Goal: Task Accomplishment & Management: Use online tool/utility

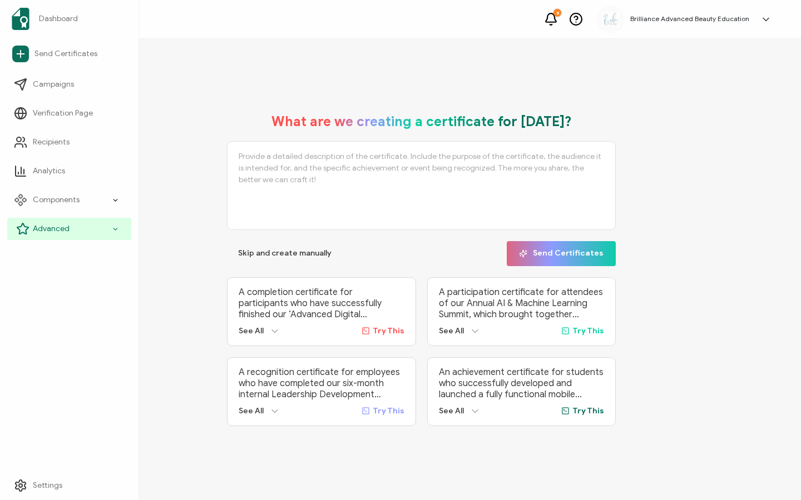
click at [40, 229] on span "Advanced" at bounding box center [51, 228] width 37 height 11
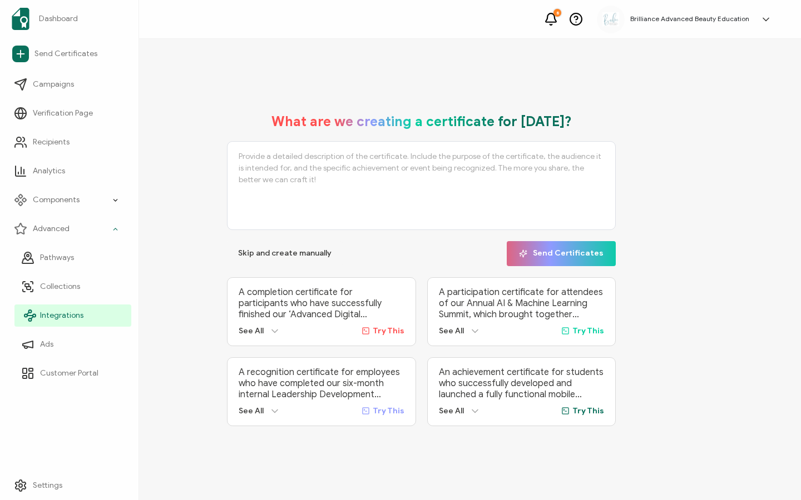
click at [61, 316] on span "Integrations" at bounding box center [61, 315] width 43 height 11
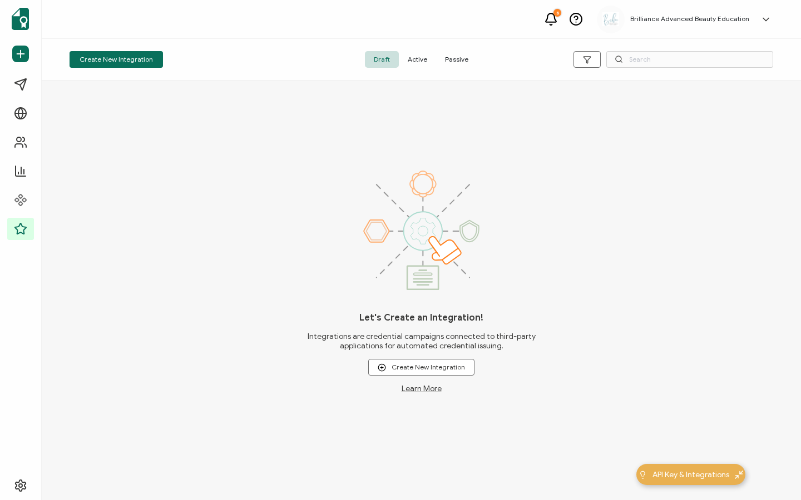
click at [418, 58] on span "Active" at bounding box center [417, 59] width 37 height 17
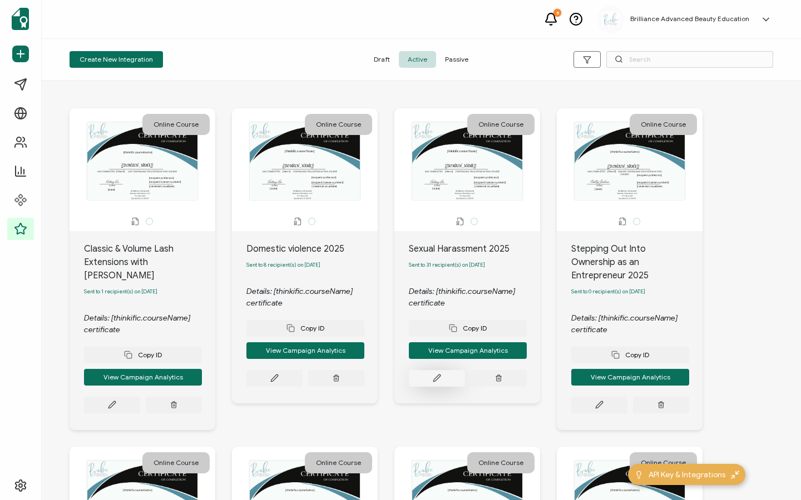
click at [140, 397] on button at bounding box center [112, 405] width 56 height 17
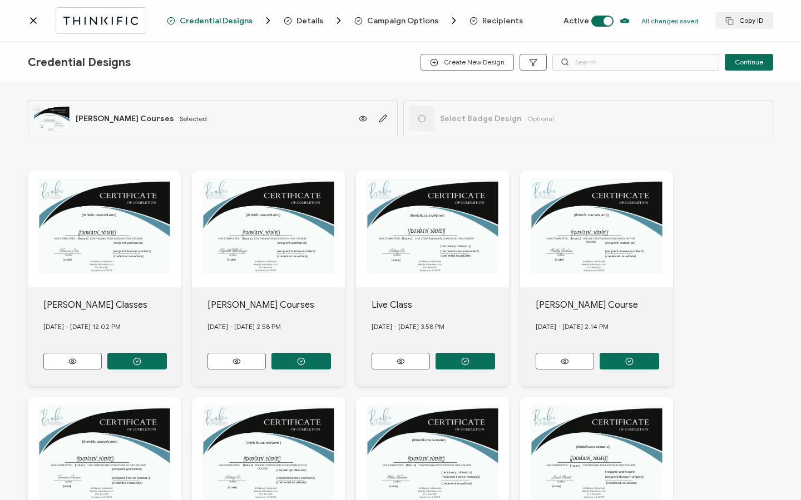
click at [498, 22] on span "Recipients" at bounding box center [502, 21] width 41 height 8
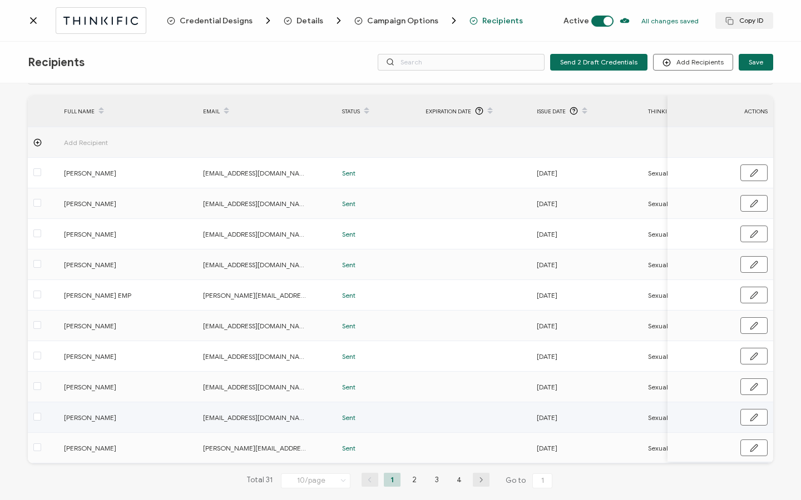
scroll to position [56, 0]
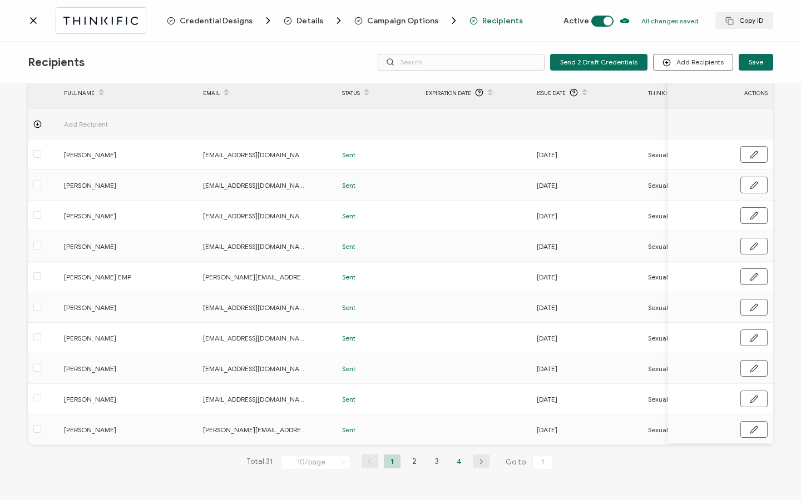
click at [458, 459] on li "4" at bounding box center [458, 462] width 17 height 14
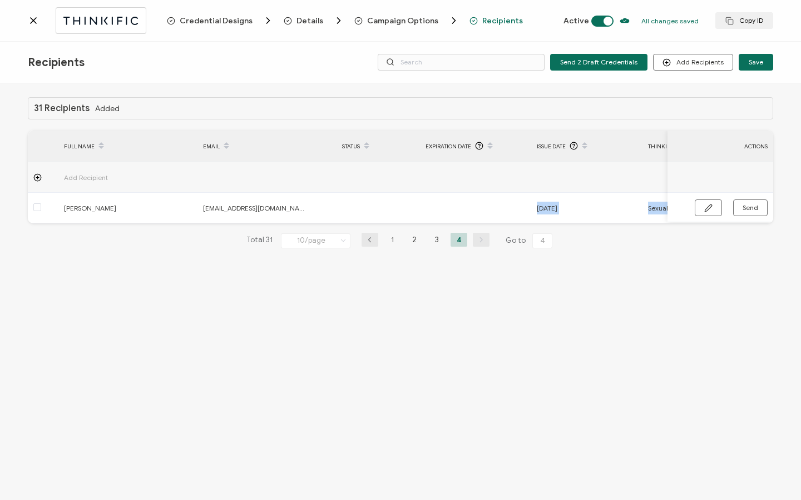
drag, startPoint x: 431, startPoint y: 223, endPoint x: 554, endPoint y: 234, distance: 123.3
click at [554, 234] on div "31 Recipients Added FULL NAME EMAIL Status Expiration Date Issue Date Thinkific…" at bounding box center [400, 181] width 745 height 169
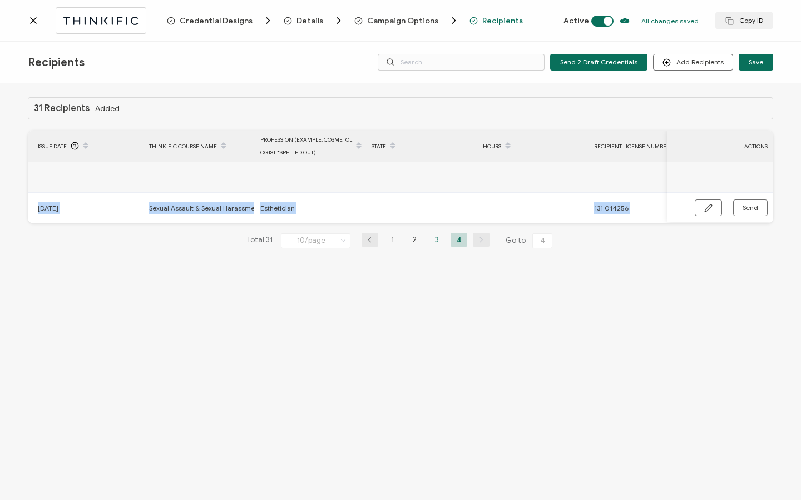
click at [435, 245] on li "3" at bounding box center [436, 240] width 17 height 14
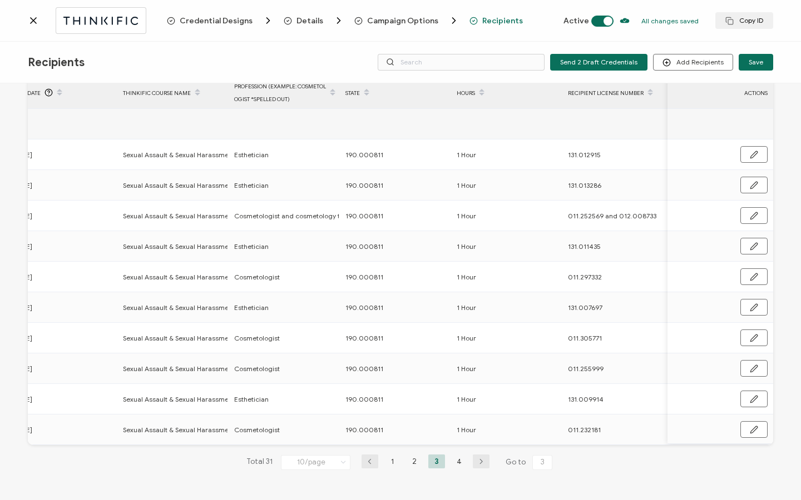
scroll to position [0, 535]
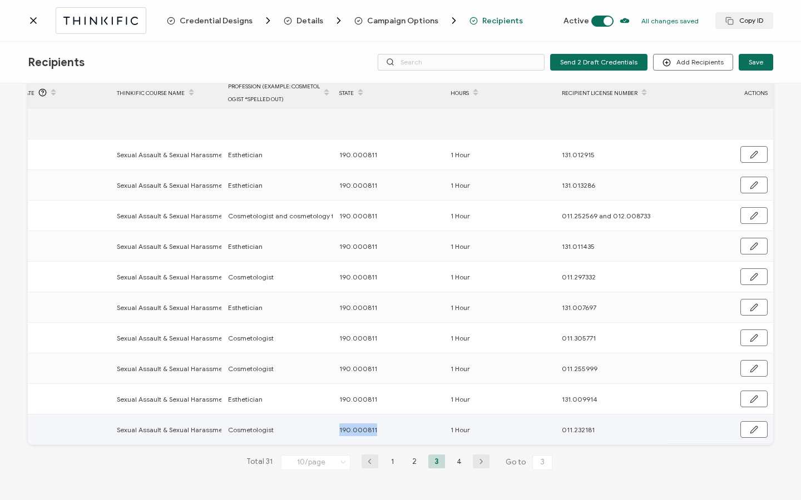
drag, startPoint x: 328, startPoint y: 428, endPoint x: 392, endPoint y: 428, distance: 63.9
click at [392, 428] on tr "April Strong [EMAIL_ADDRESS][DOMAIN_NAME] Sent [DATE] Sexual Assault & Sexual H…" at bounding box center [135, 430] width 1276 height 31
copy tr "190.000811"
click at [455, 464] on li "4" at bounding box center [458, 462] width 17 height 14
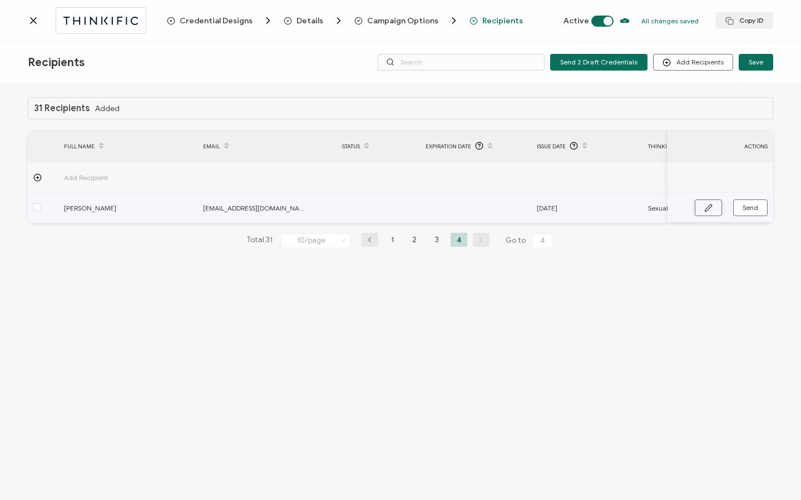
click at [706, 208] on icon "button" at bounding box center [708, 208] width 8 height 8
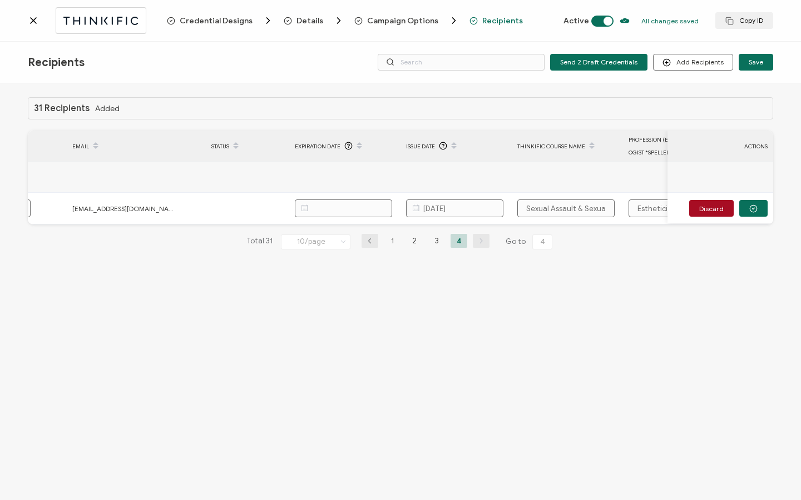
scroll to position [0, 439]
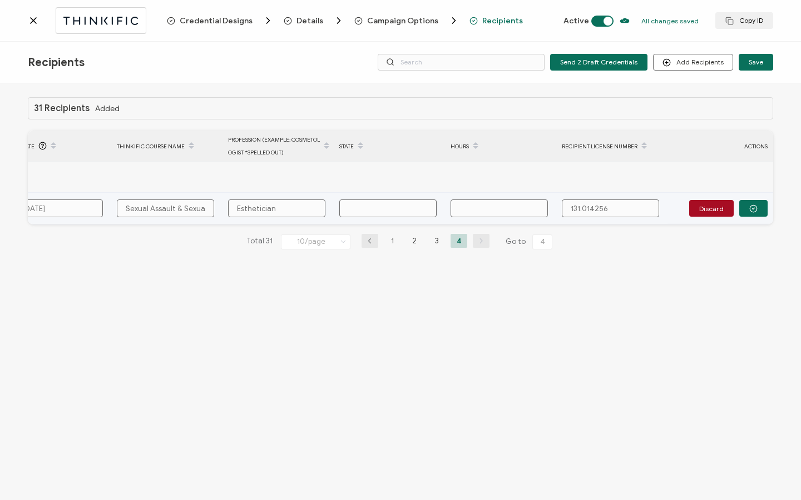
click at [402, 210] on input "text" at bounding box center [387, 209] width 97 height 18
paste input "190.000811"
type input "190.000811"
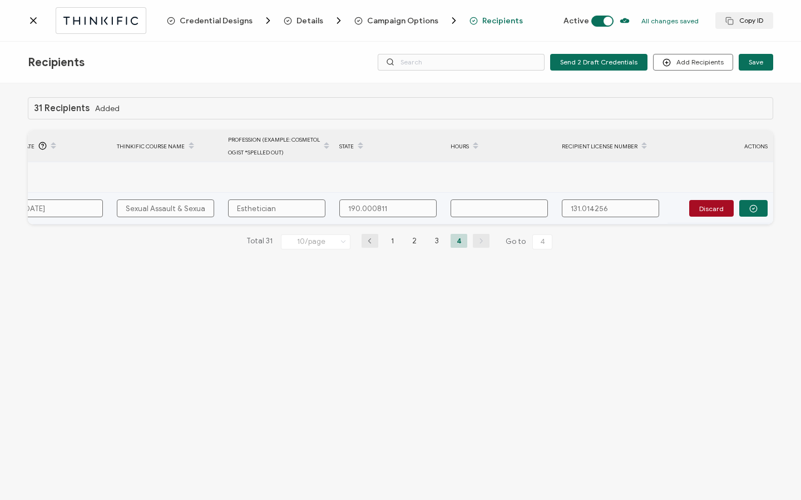
click at [487, 210] on input "text" at bounding box center [498, 209] width 97 height 18
type input "1"
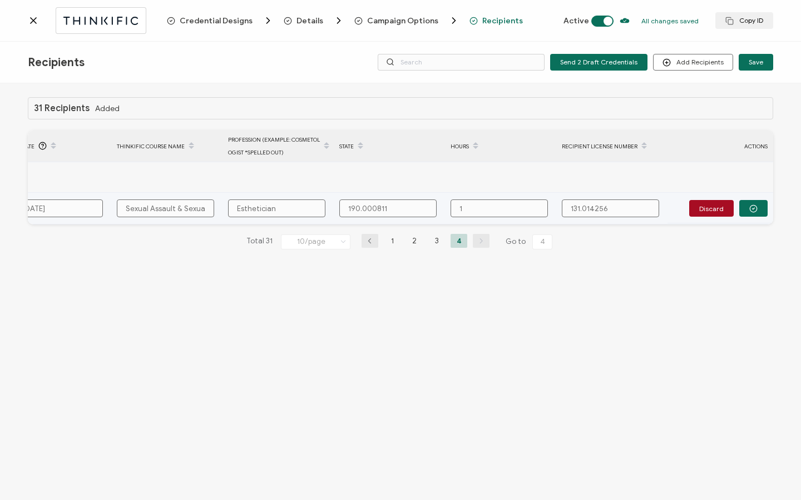
type input "1 H"
type input "1 Ho"
type input "1 Hou"
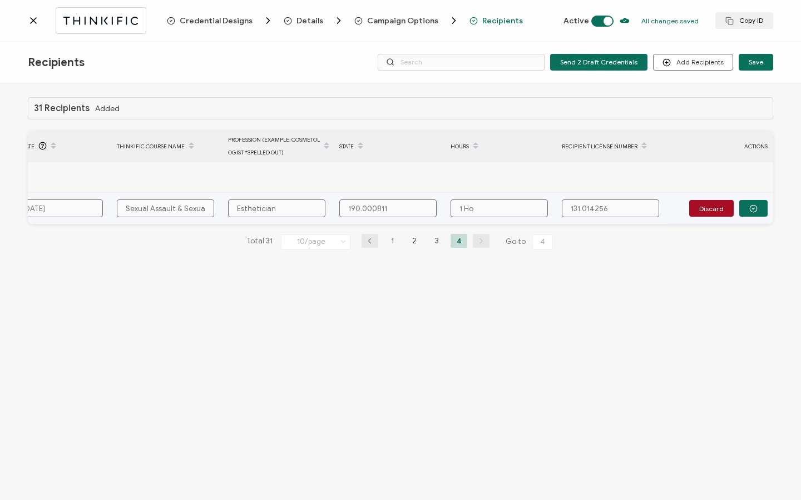
type input "1 Hou"
type input "1 Hour"
click at [752, 212] on button "button" at bounding box center [753, 208] width 28 height 17
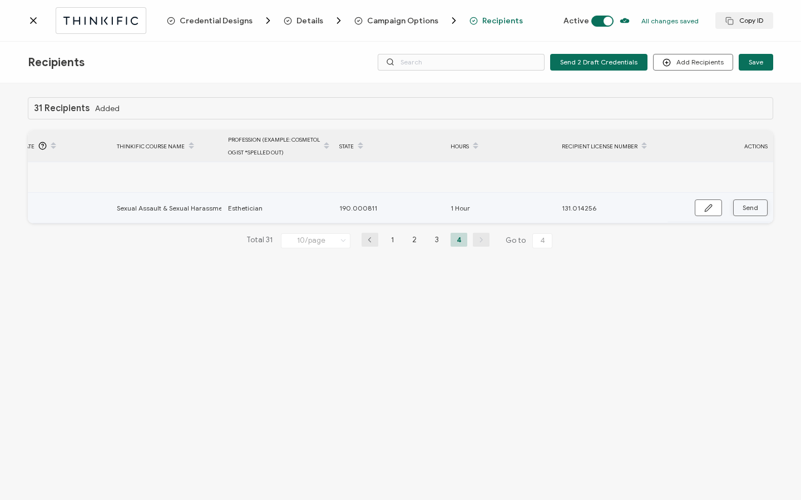
click at [712, 211] on span "Send" at bounding box center [708, 208] width 8 height 8
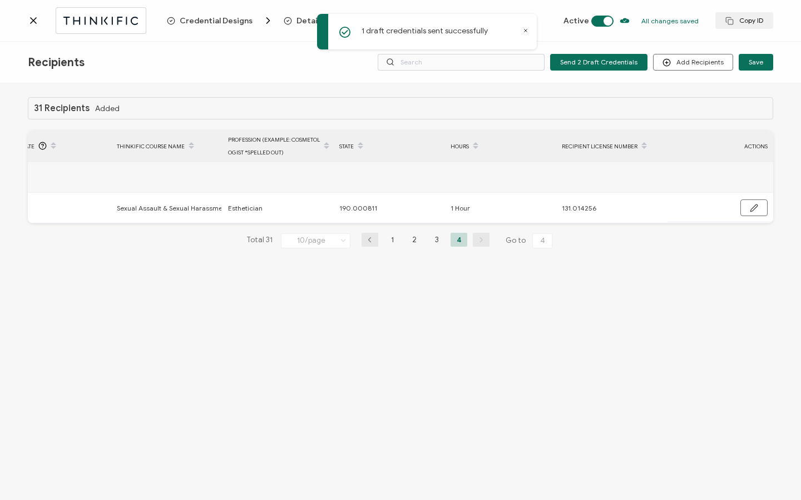
click at [32, 21] on icon at bounding box center [34, 21] width 6 height 6
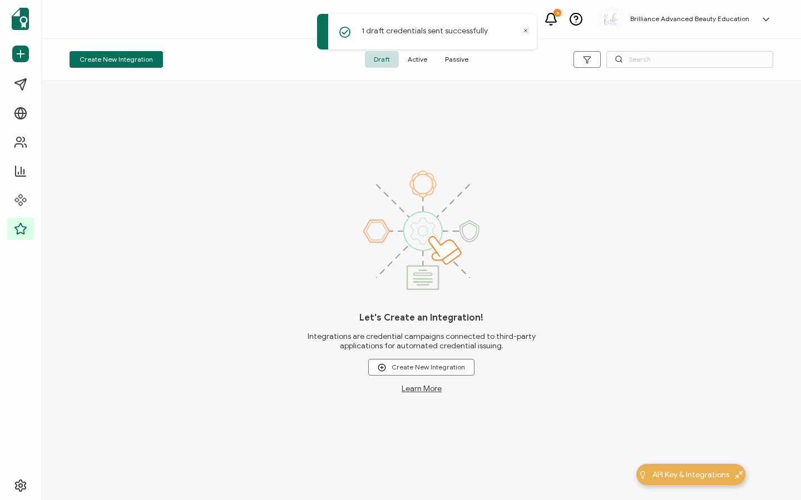
click at [406, 59] on span "Active" at bounding box center [417, 59] width 37 height 17
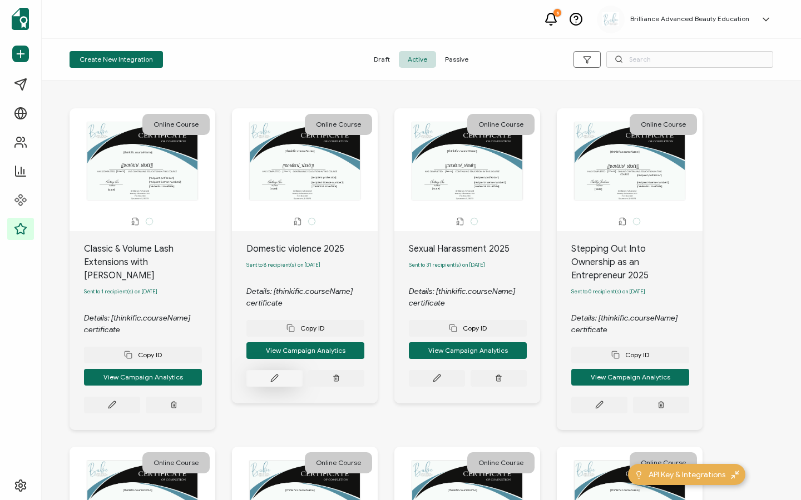
click at [140, 397] on button at bounding box center [112, 405] width 56 height 17
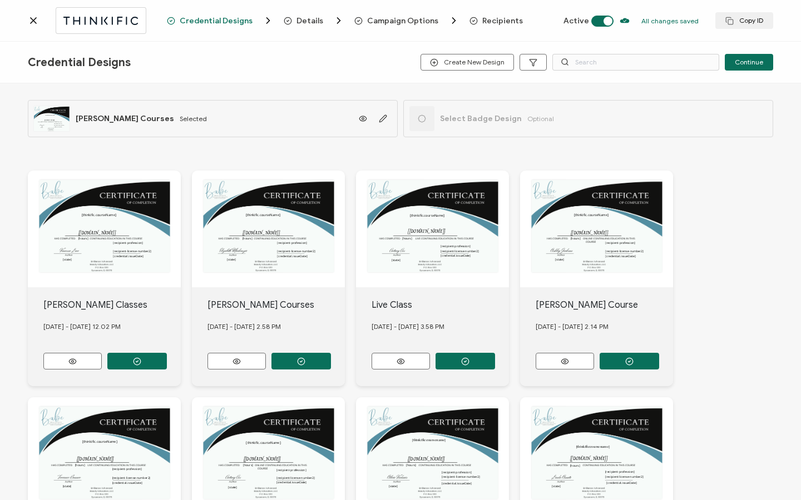
click at [484, 17] on span "Recipients" at bounding box center [502, 21] width 41 height 8
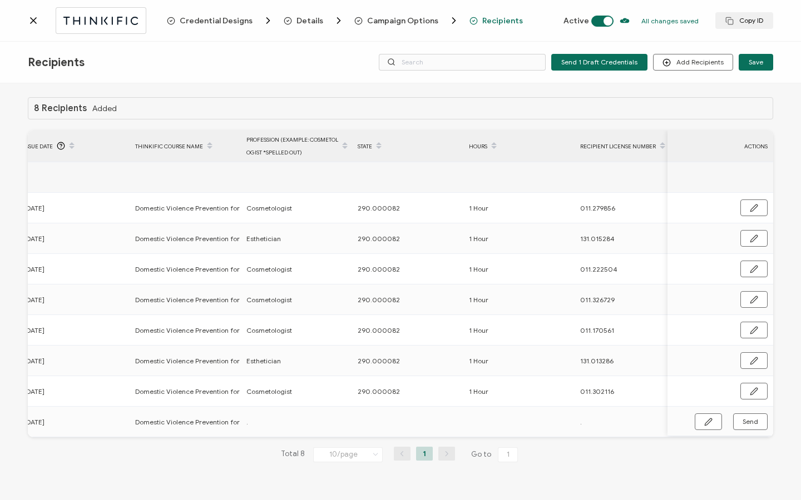
scroll to position [0, 531]
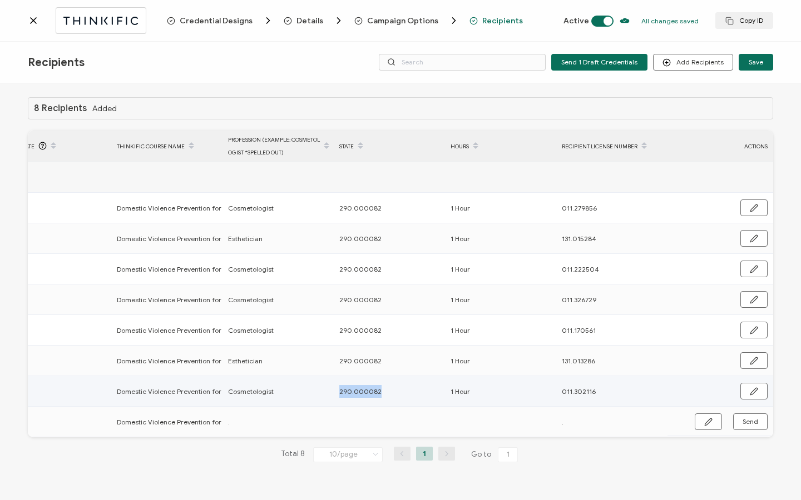
drag, startPoint x: 336, startPoint y: 392, endPoint x: 382, endPoint y: 394, distance: 45.6
click at [382, 394] on div "290.000082" at bounding box center [389, 391] width 110 height 13
copy span "290.000082"
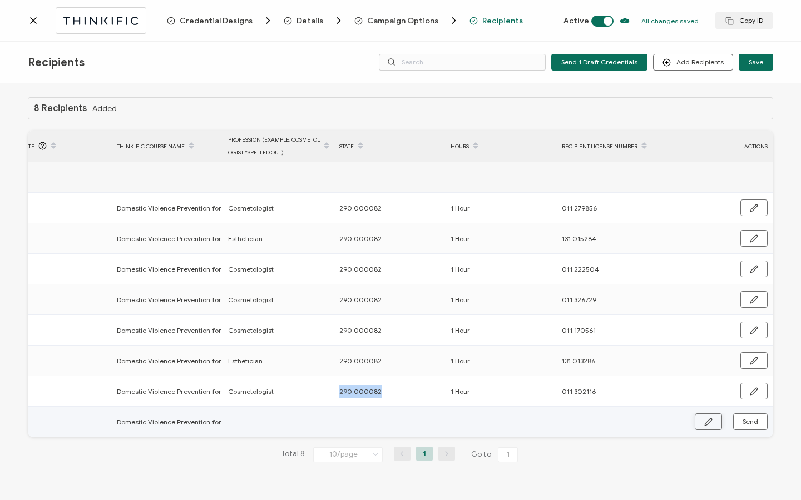
click at [700, 421] on button "button" at bounding box center [707, 422] width 27 height 17
click at [390, 429] on input "text" at bounding box center [387, 423] width 97 height 18
paste input "290.000082"
type input "290.000082"
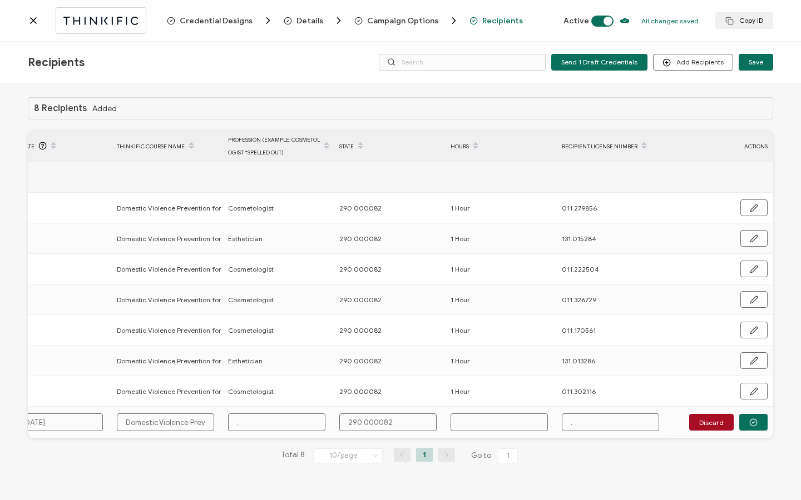
type input "290.000082"
click at [476, 419] on input "text" at bounding box center [498, 423] width 97 height 18
type input "1"
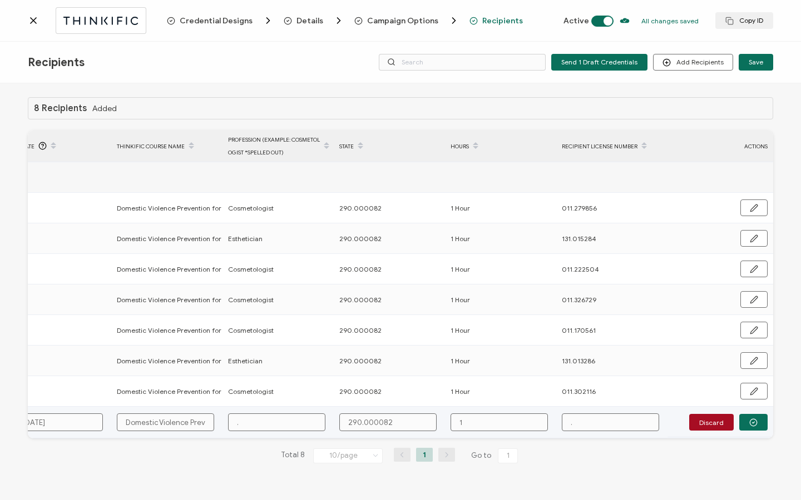
type input "1"
type input "1 H"
type input "1 Ho"
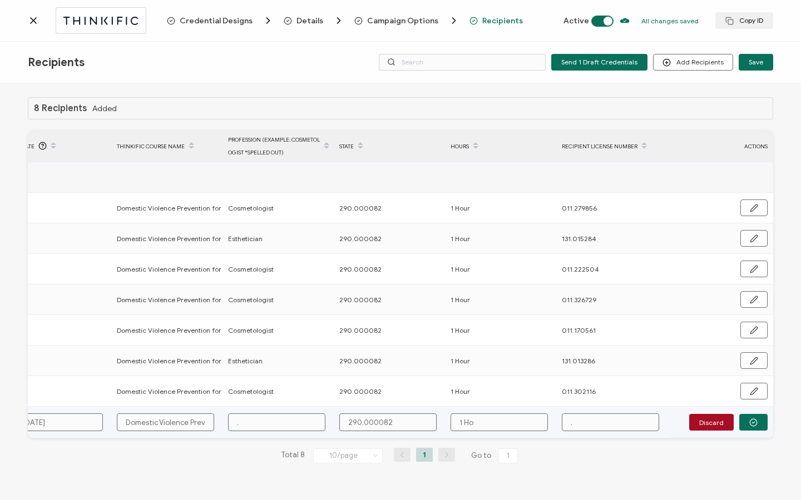
type input "1 Hou"
type input "1 Hour"
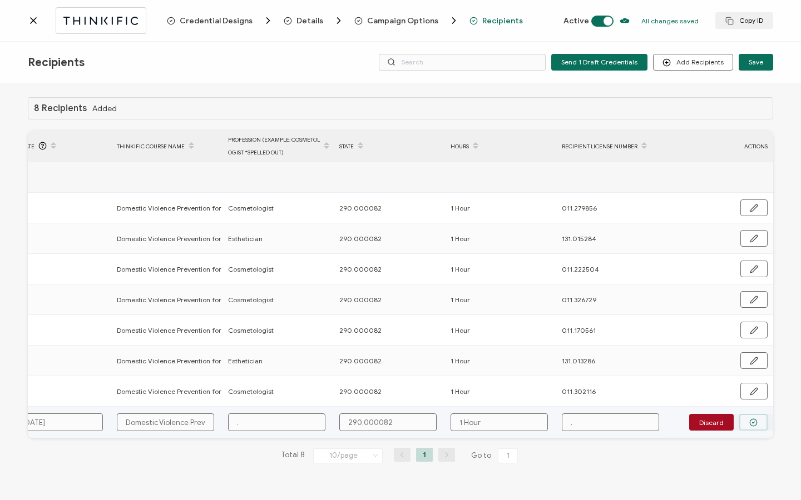
click at [753, 423] on icon "button" at bounding box center [753, 423] width 8 height 8
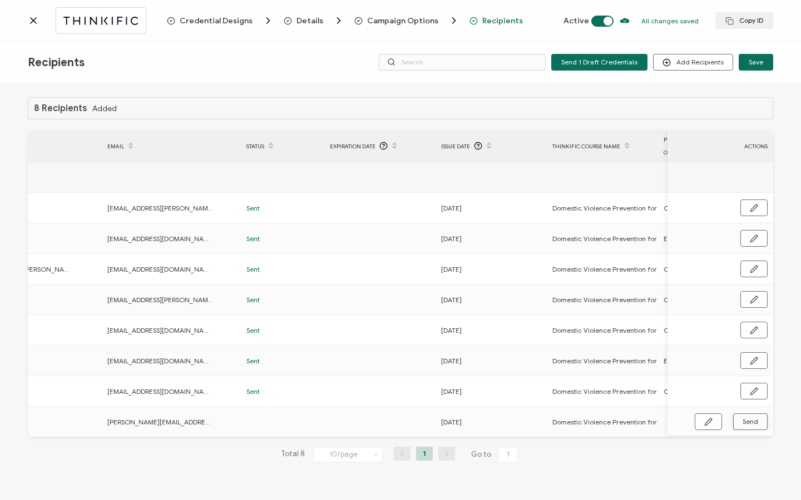
scroll to position [0, 0]
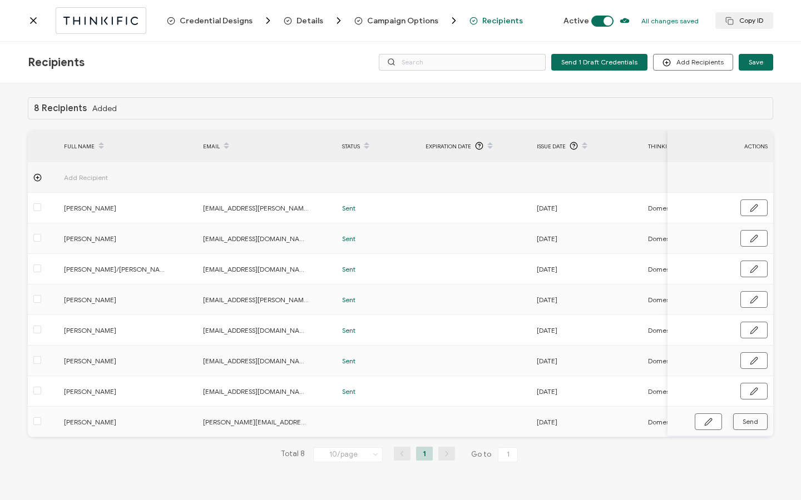
click at [35, 21] on icon at bounding box center [33, 20] width 11 height 11
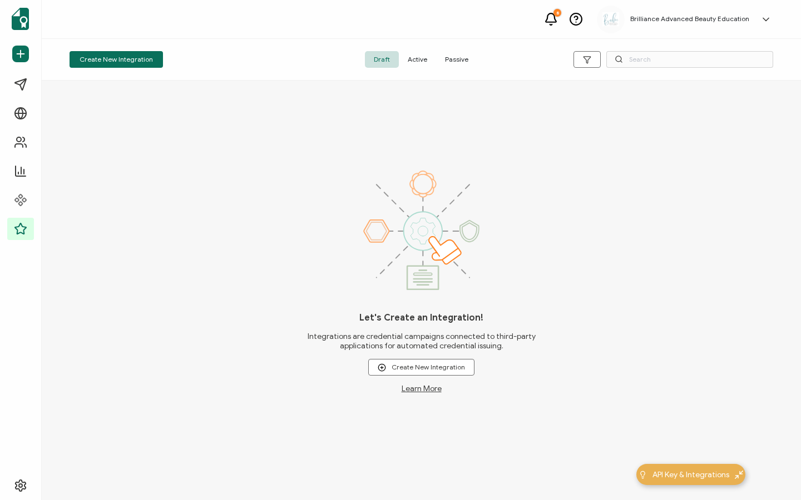
click at [417, 64] on span "Active" at bounding box center [417, 59] width 37 height 17
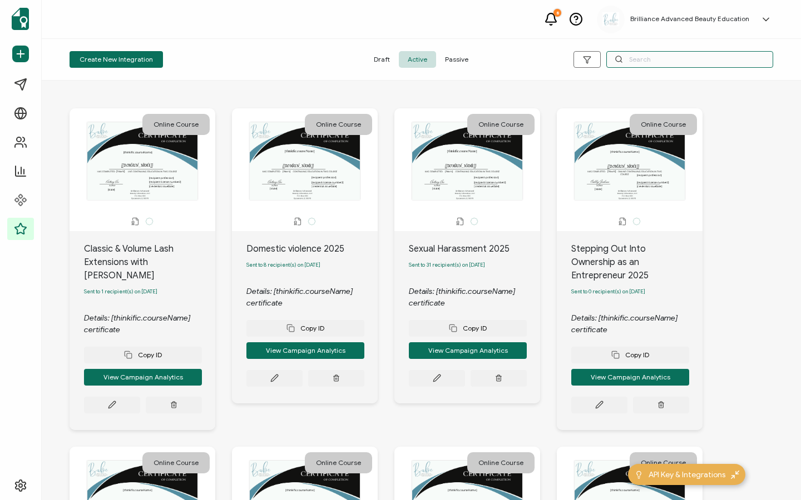
click at [692, 62] on input "text" at bounding box center [689, 59] width 167 height 17
click at [691, 62] on input "text" at bounding box center [689, 59] width 167 height 17
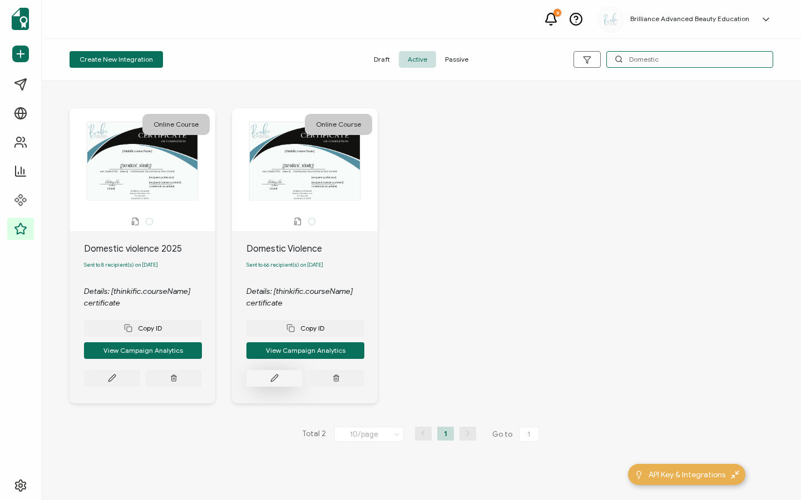
type input "Domestic"
click at [116, 382] on icon at bounding box center [112, 378] width 8 height 8
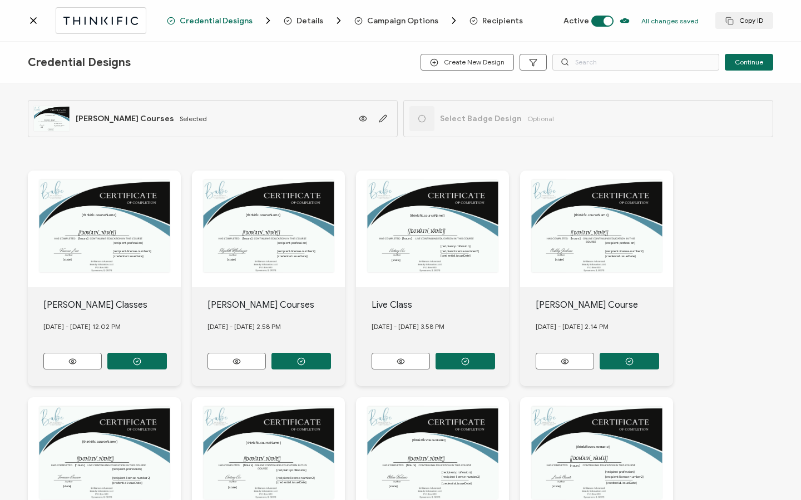
click at [471, 21] on div "Recipients" at bounding box center [485, 21] width 32 height 8
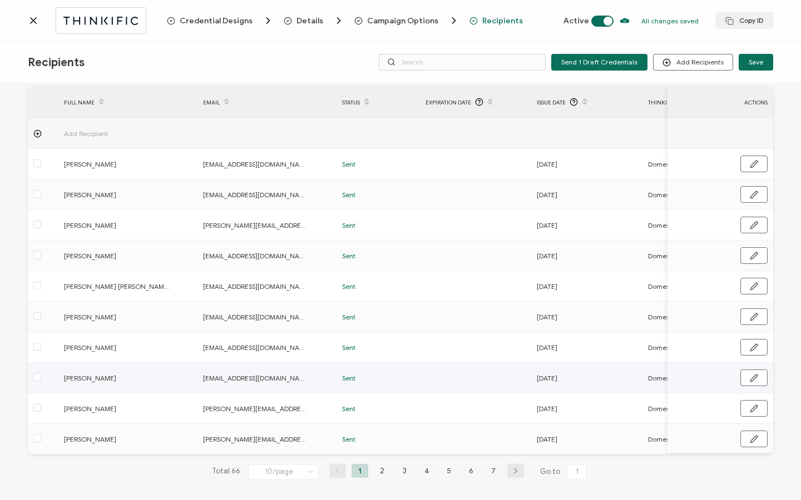
scroll to position [56, 0]
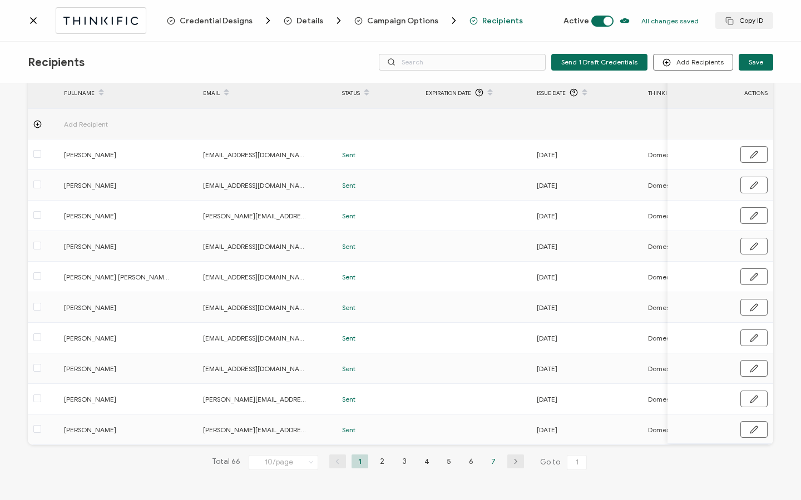
click at [487, 460] on li "7" at bounding box center [493, 462] width 17 height 14
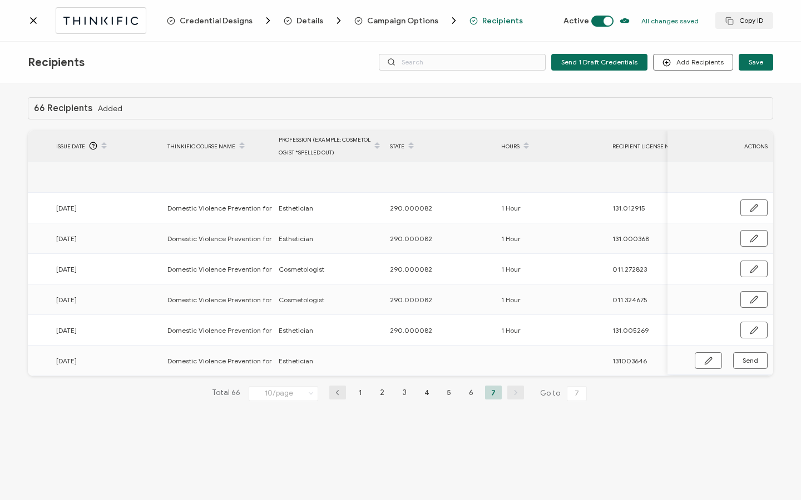
scroll to position [0, 531]
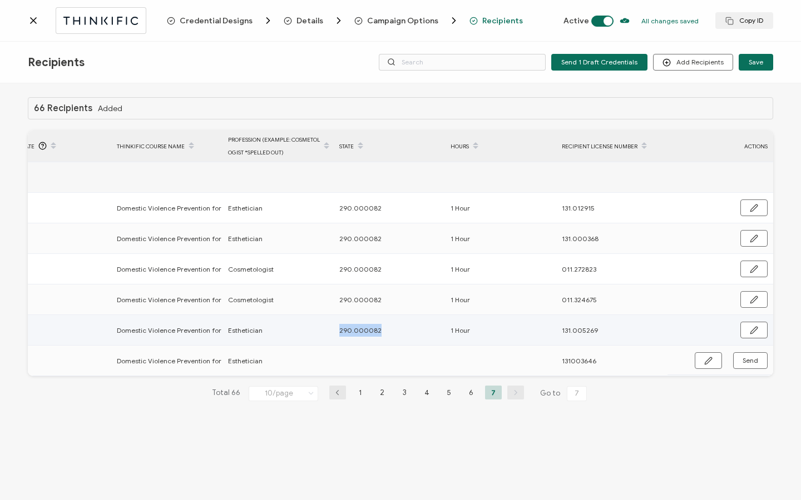
drag, startPoint x: 337, startPoint y: 331, endPoint x: 362, endPoint y: 329, distance: 25.6
click at [385, 330] on div "290.000082" at bounding box center [389, 330] width 110 height 13
copy span "290.000082"
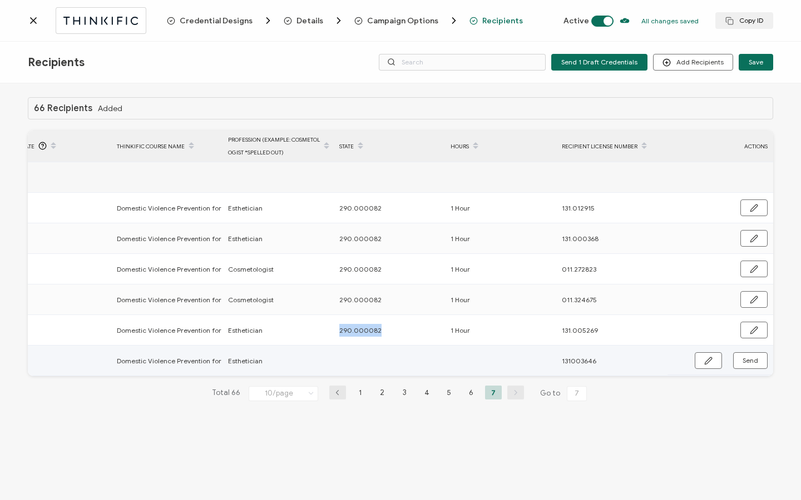
drag, startPoint x: 704, startPoint y: 363, endPoint x: 661, endPoint y: 364, distance: 42.8
click at [704, 362] on icon "button" at bounding box center [708, 361] width 8 height 8
click at [390, 366] on input "text" at bounding box center [387, 361] width 97 height 18
paste input "290.000082"
type input "290.000082"
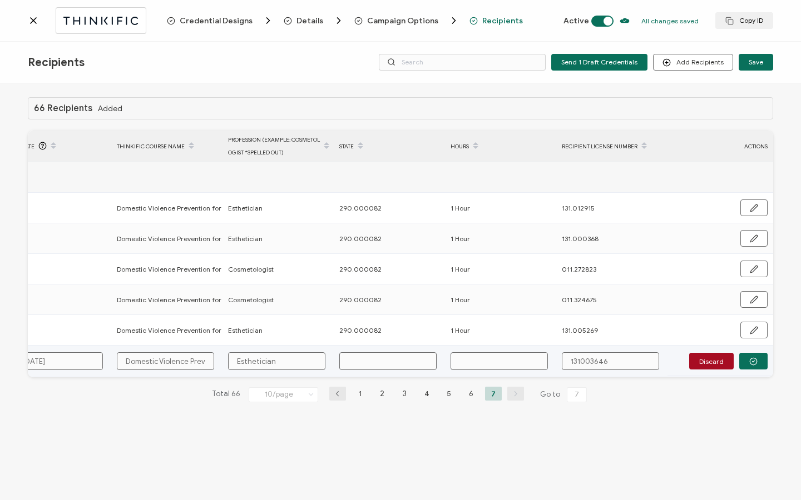
type input "290.000082"
click at [524, 359] on input "text" at bounding box center [498, 361] width 97 height 18
type input "1"
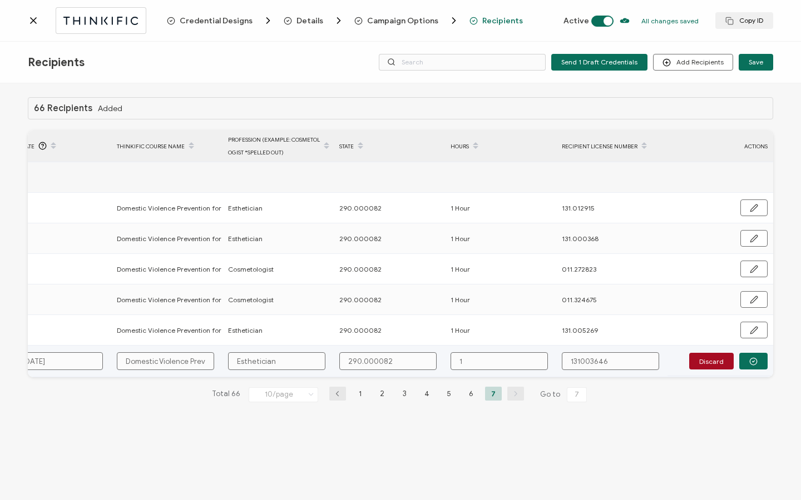
type input "1"
type input "1 H"
type input "1 Hou"
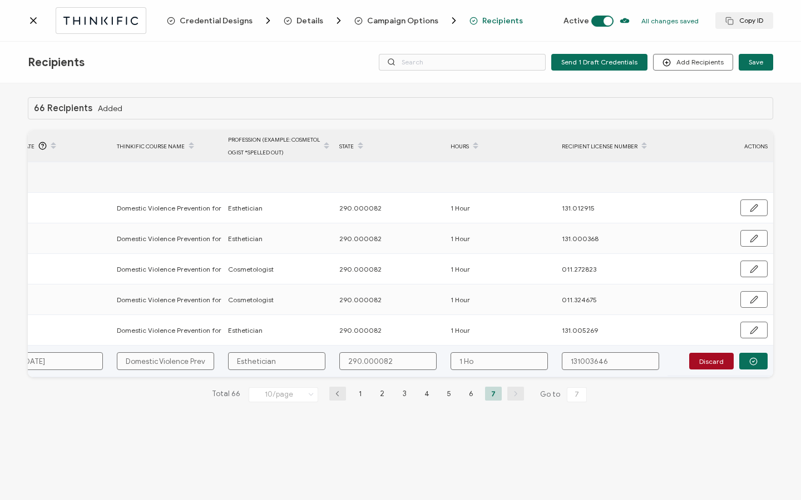
type input "1 Hou"
type input "1 Hour"
click at [578, 359] on input "131003646" at bounding box center [610, 361] width 97 height 18
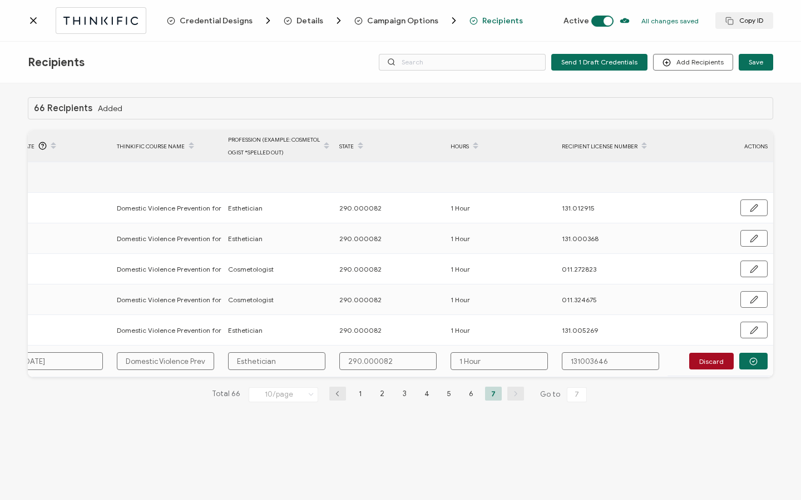
type input "131.003646"
click at [747, 360] on button "button" at bounding box center [753, 361] width 28 height 17
click at [712, 360] on span "Send" at bounding box center [708, 361] width 8 height 8
